Goal: Task Accomplishment & Management: Use online tool/utility

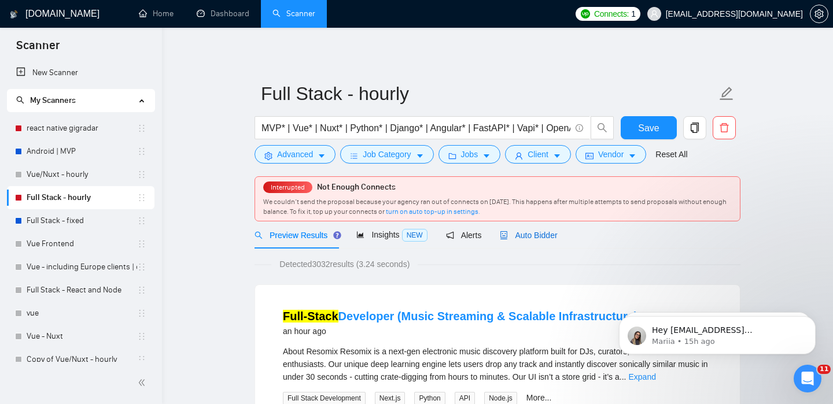
click at [529, 233] on span "Auto Bidder" at bounding box center [528, 235] width 57 height 9
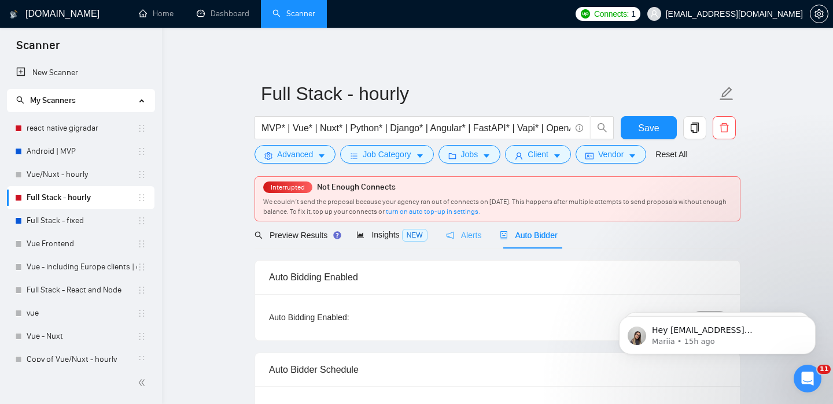
checkbox input "true"
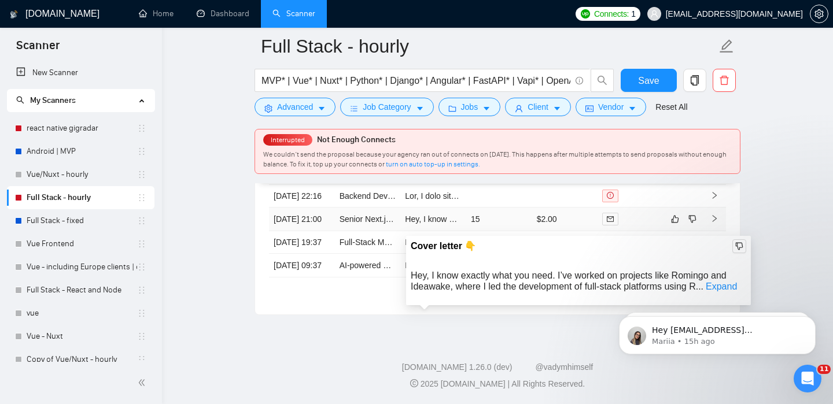
scroll to position [3293, 0]
